Goal: Task Accomplishment & Management: Use online tool/utility

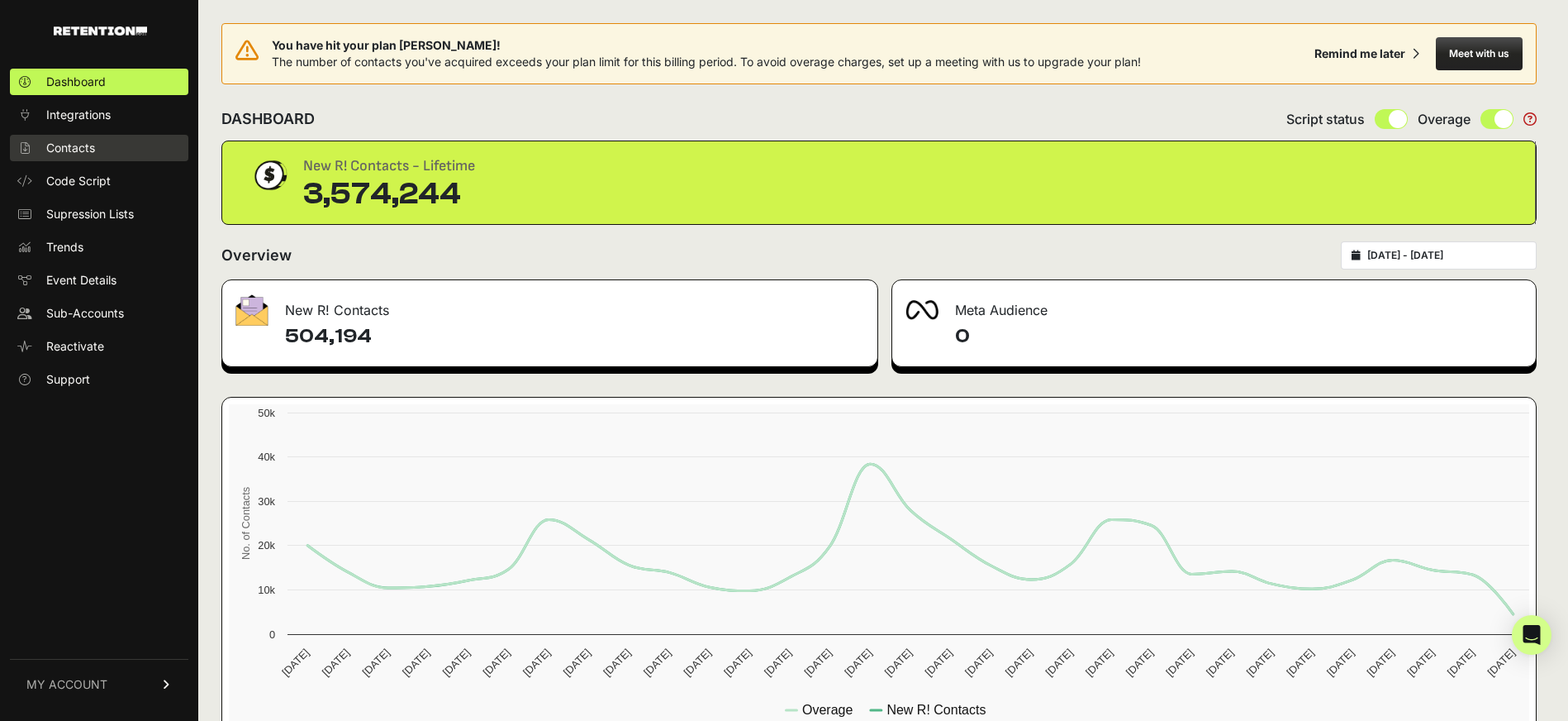
click at [75, 145] on span "Contacts" at bounding box center [70, 148] width 48 height 16
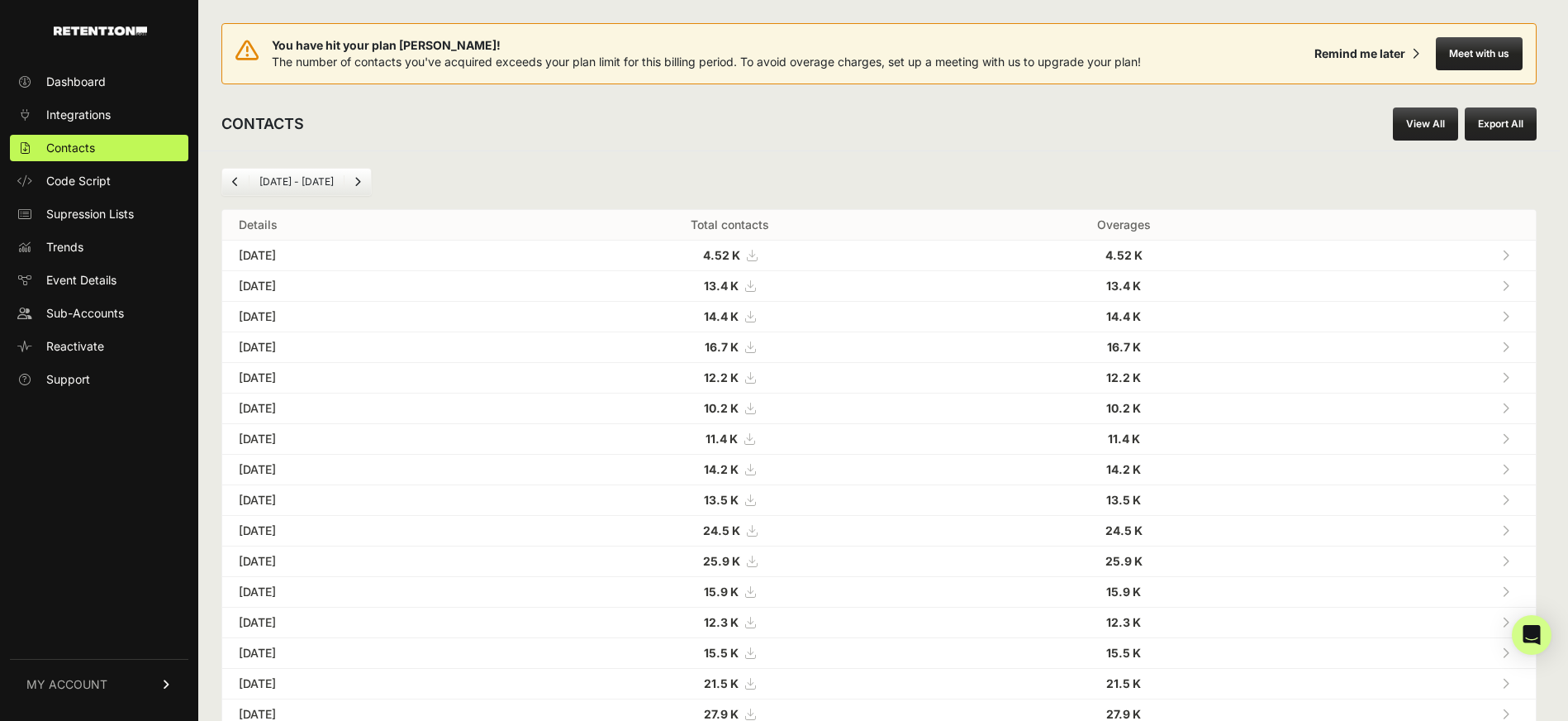
click at [1417, 131] on link "View All" at bounding box center [1426, 124] width 66 height 33
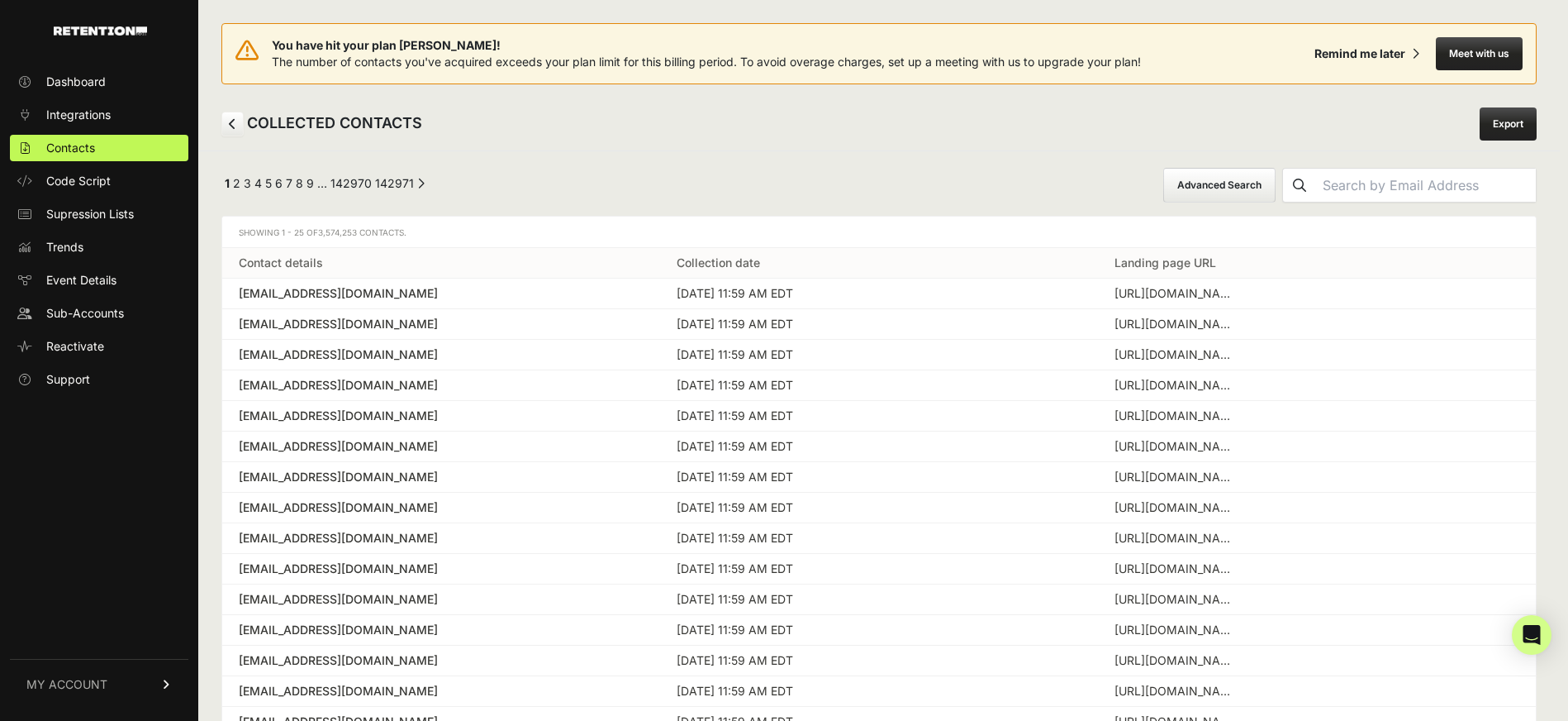
click at [1252, 194] on button "Advanced Search" at bounding box center [1219, 185] width 112 height 35
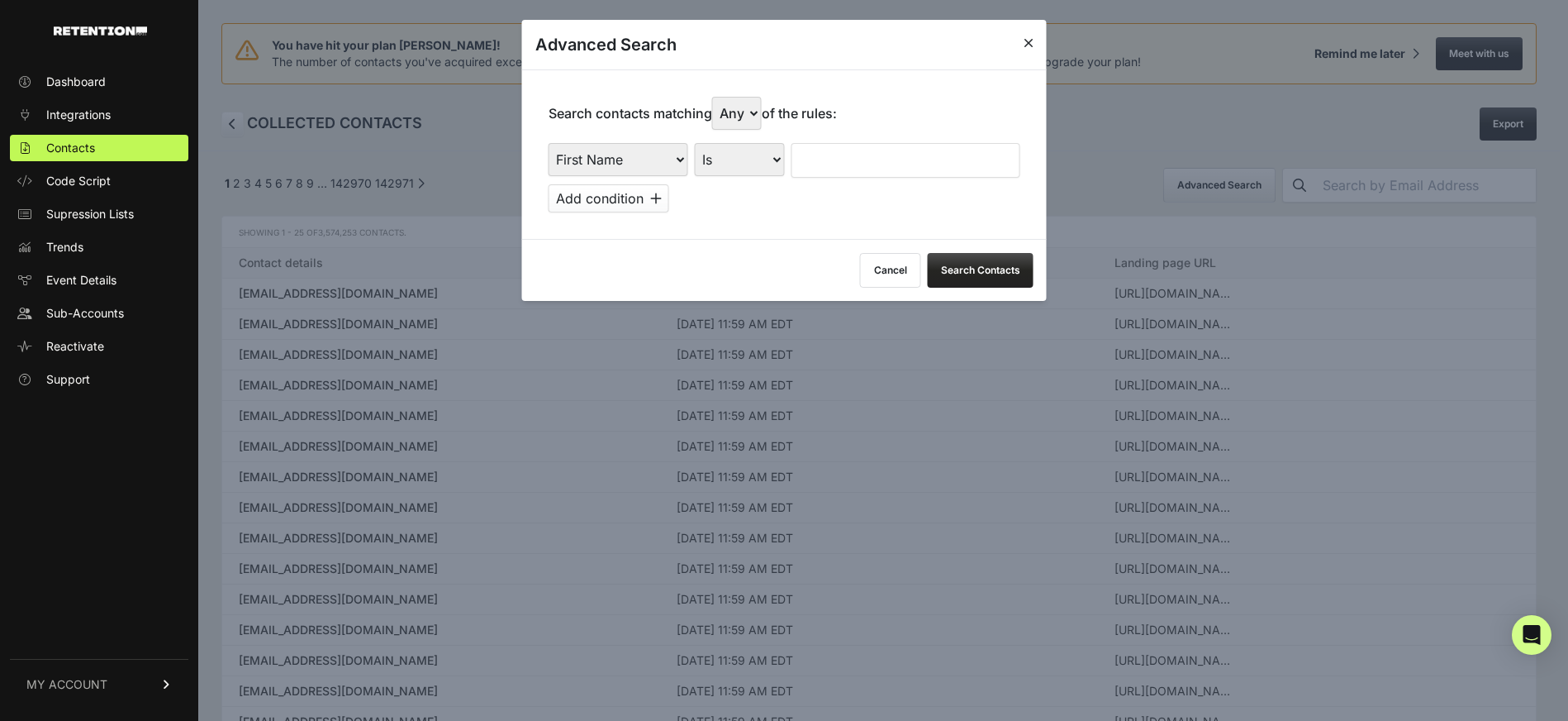
click at [670, 153] on select "First Name Last Name State City Email Email Domain Landing Domain Landing Page …" at bounding box center [618, 160] width 140 height 33
select select "referrer"
click at [548, 143] on select "First Name Last Name State City Email Email Domain Landing Domain Landing Page …" at bounding box center [618, 160] width 140 height 33
click at [763, 162] on select "Is Is not Contains Starts with" at bounding box center [740, 160] width 90 height 33
select select "contains"
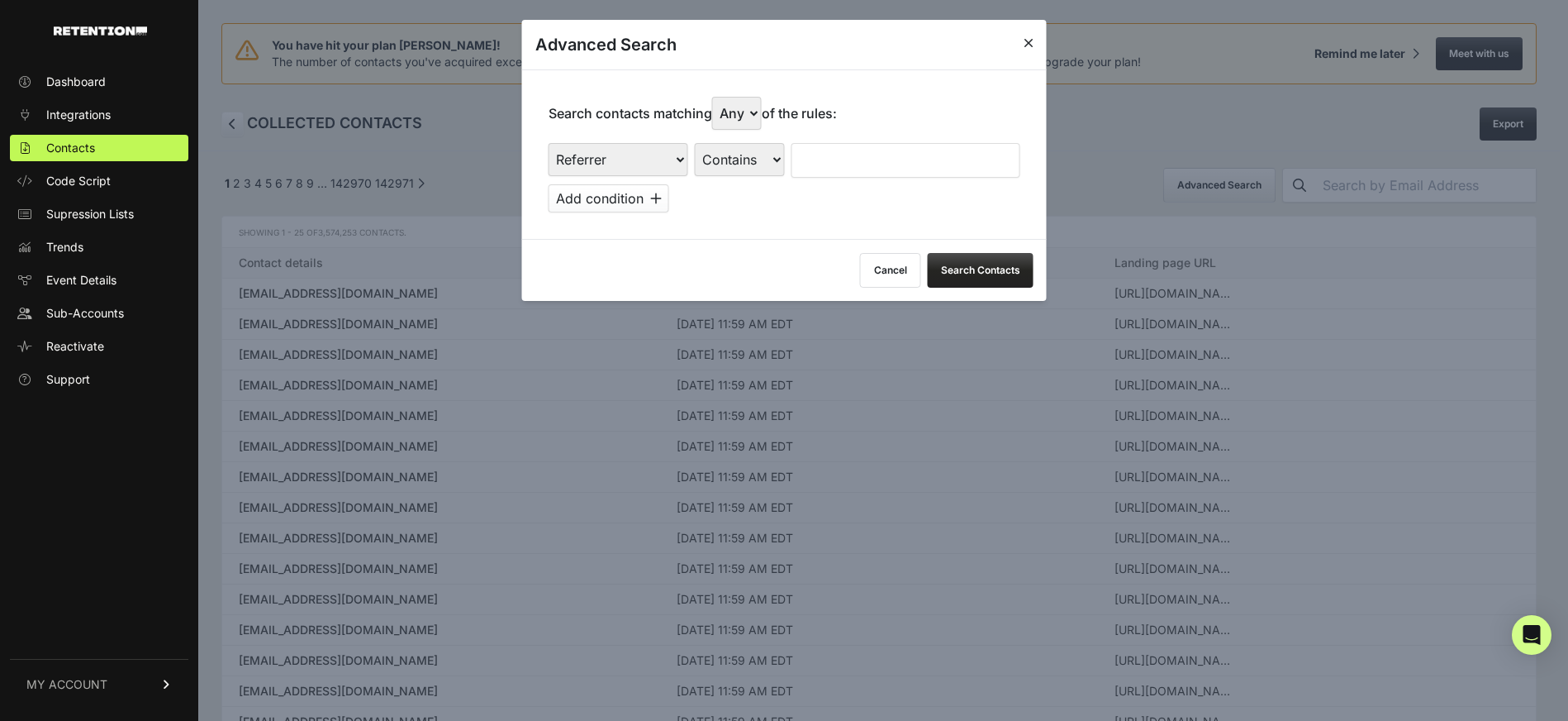
click at [695, 143] on select "Is Is not Contains Starts with" at bounding box center [740, 160] width 90 height 33
click at [847, 162] on input "text" at bounding box center [906, 161] width 229 height 35
type input "facebook"
click at [951, 260] on button "Search Contacts" at bounding box center [981, 270] width 106 height 35
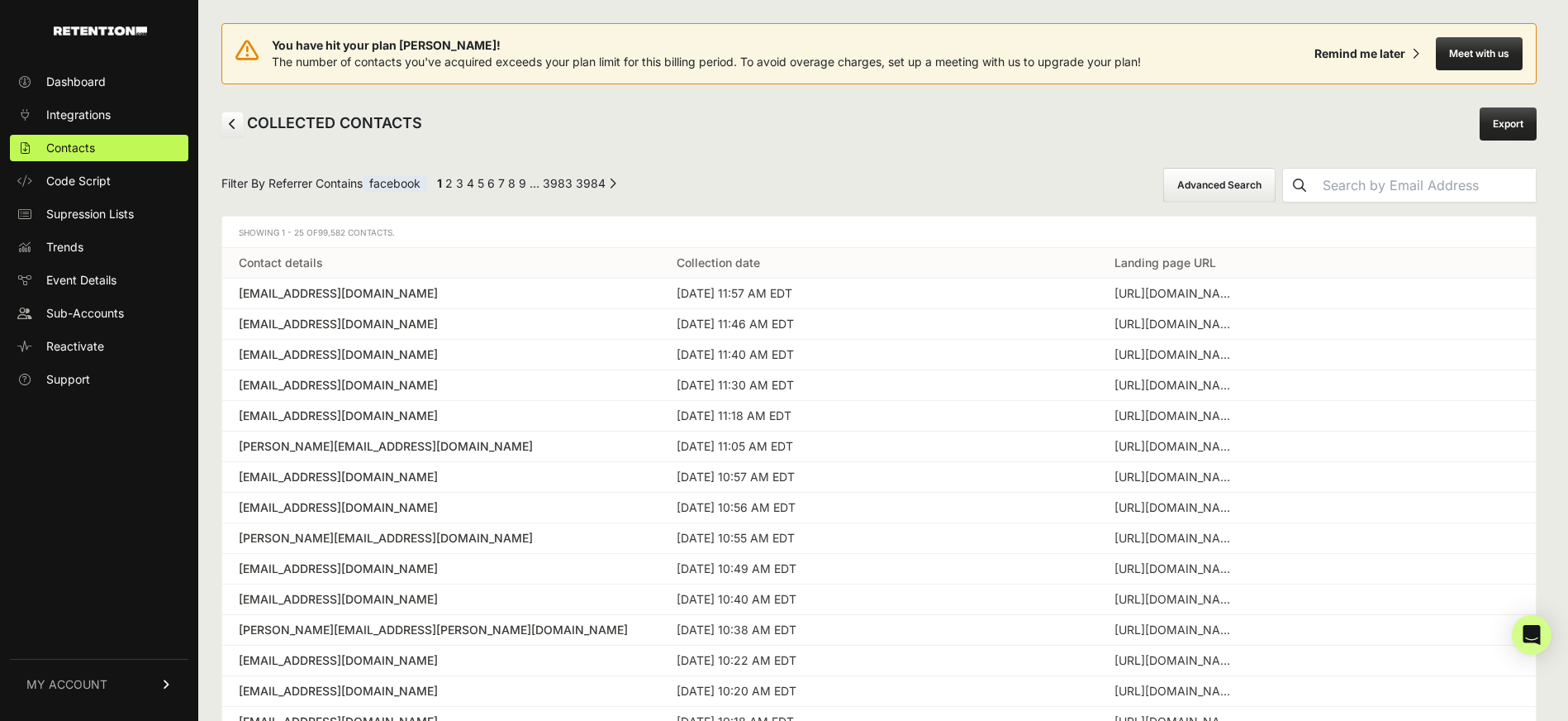
click at [1513, 120] on link "Export" at bounding box center [1508, 124] width 57 height 33
